Goal: Check status

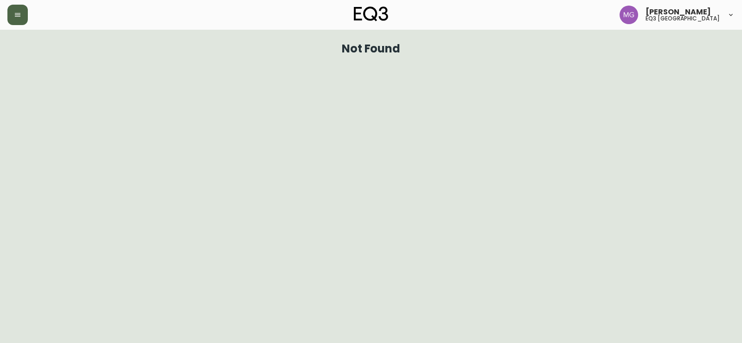
click at [14, 14] on icon "button" at bounding box center [17, 14] width 7 height 7
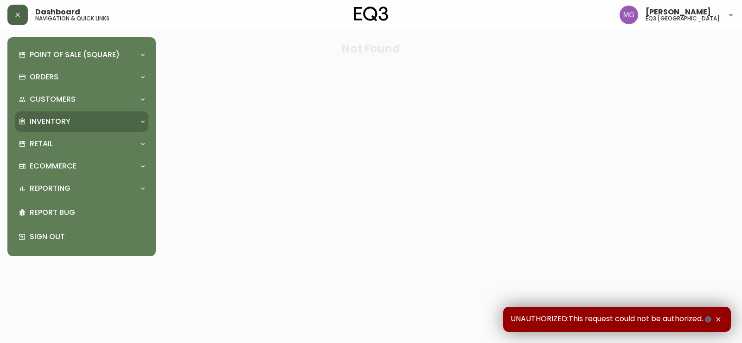
click at [64, 126] on p "Inventory" at bounding box center [50, 121] width 41 height 10
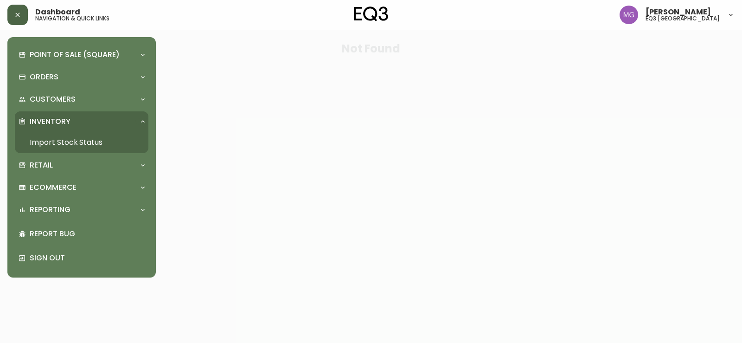
click at [67, 139] on link "Import Stock Status" at bounding box center [82, 142] width 134 height 21
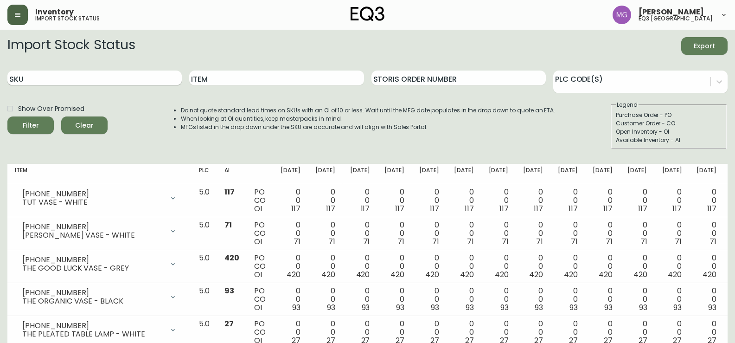
click at [87, 78] on input "SKU" at bounding box center [94, 77] width 174 height 15
paste input "[PHONE_NUMBER]"
type input "[PHONE_NUMBER]"
click at [7, 116] on button "Filter" at bounding box center [30, 125] width 46 height 18
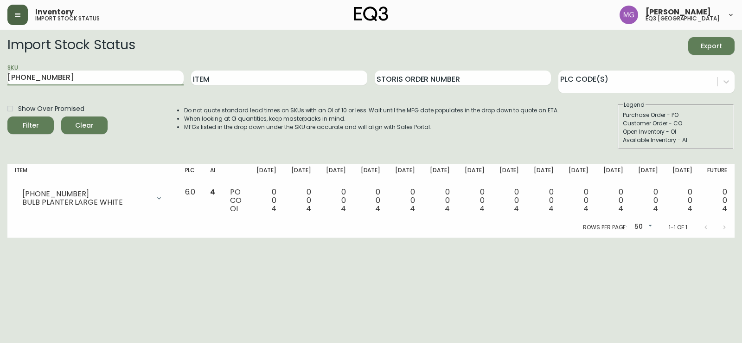
drag, startPoint x: 62, startPoint y: 76, endPoint x: 0, endPoint y: 76, distance: 62.1
click at [0, 76] on main "Import Stock Status Export SKU [PHONE_NUMBER] Item Storis Order Number PLC Code…" at bounding box center [371, 134] width 742 height 208
